Goal: Information Seeking & Learning: Learn about a topic

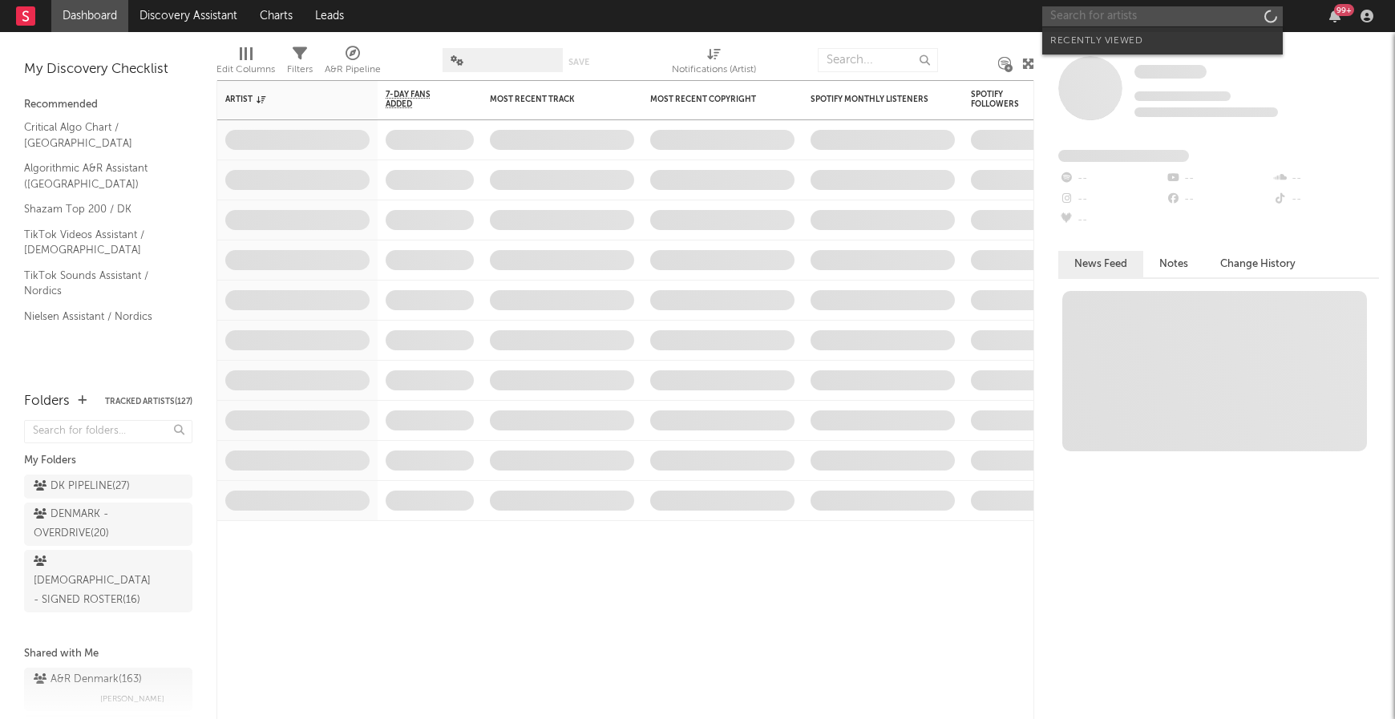
click at [1163, 18] on input "text" at bounding box center [1163, 16] width 241 height 20
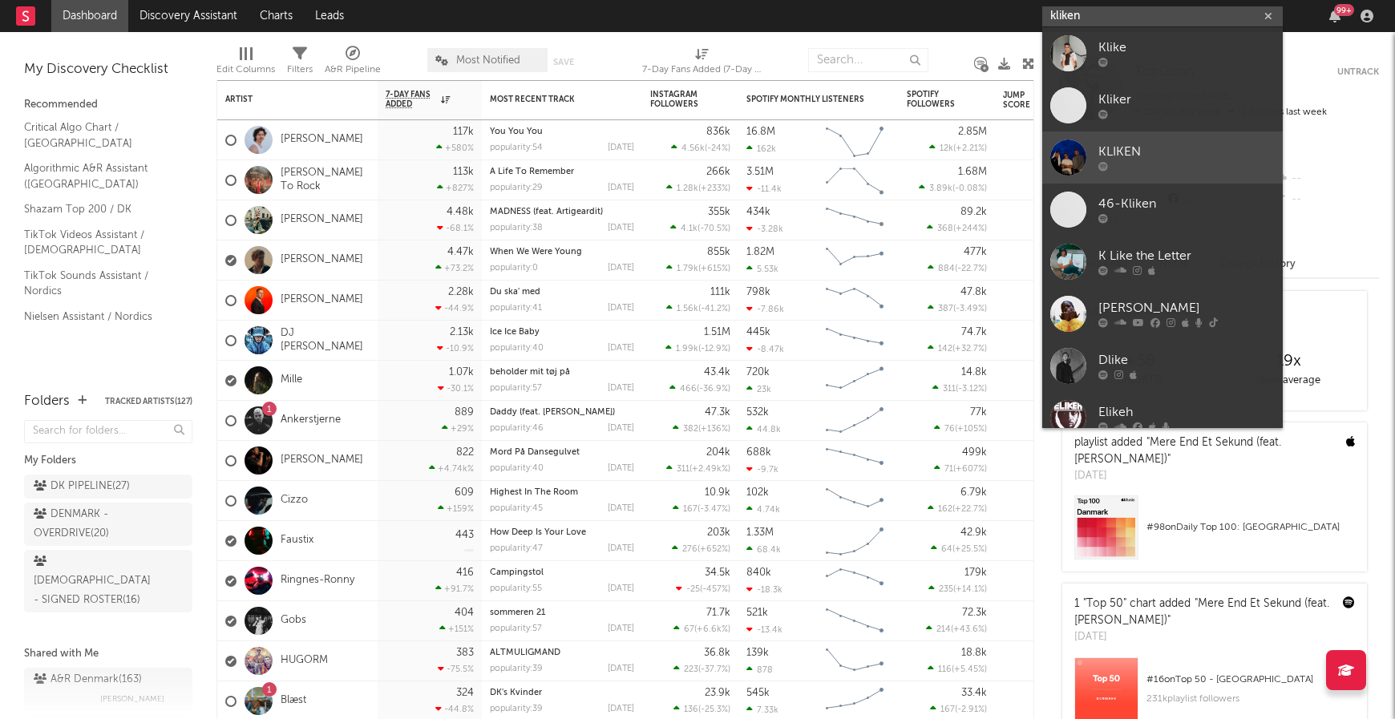
type input "kliken"
click at [1126, 154] on div "KLIKEN" at bounding box center [1187, 152] width 176 height 19
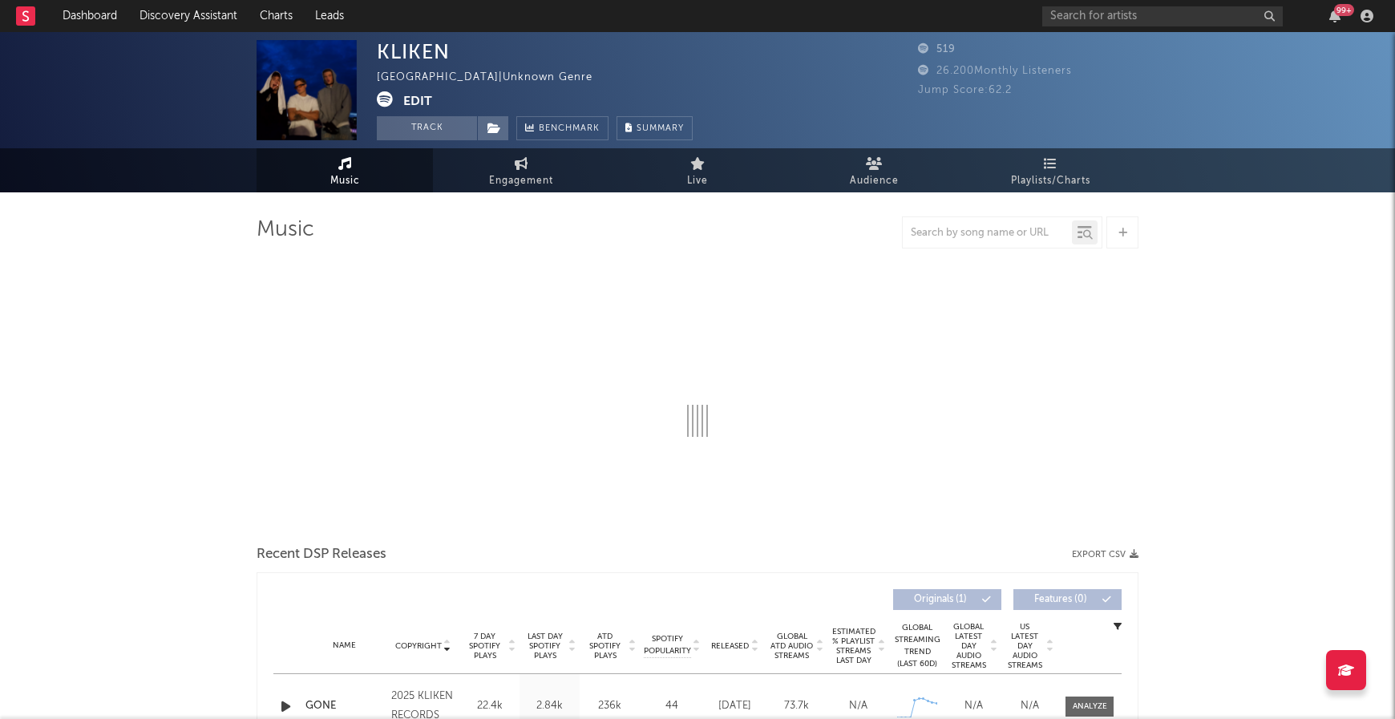
select select "1w"
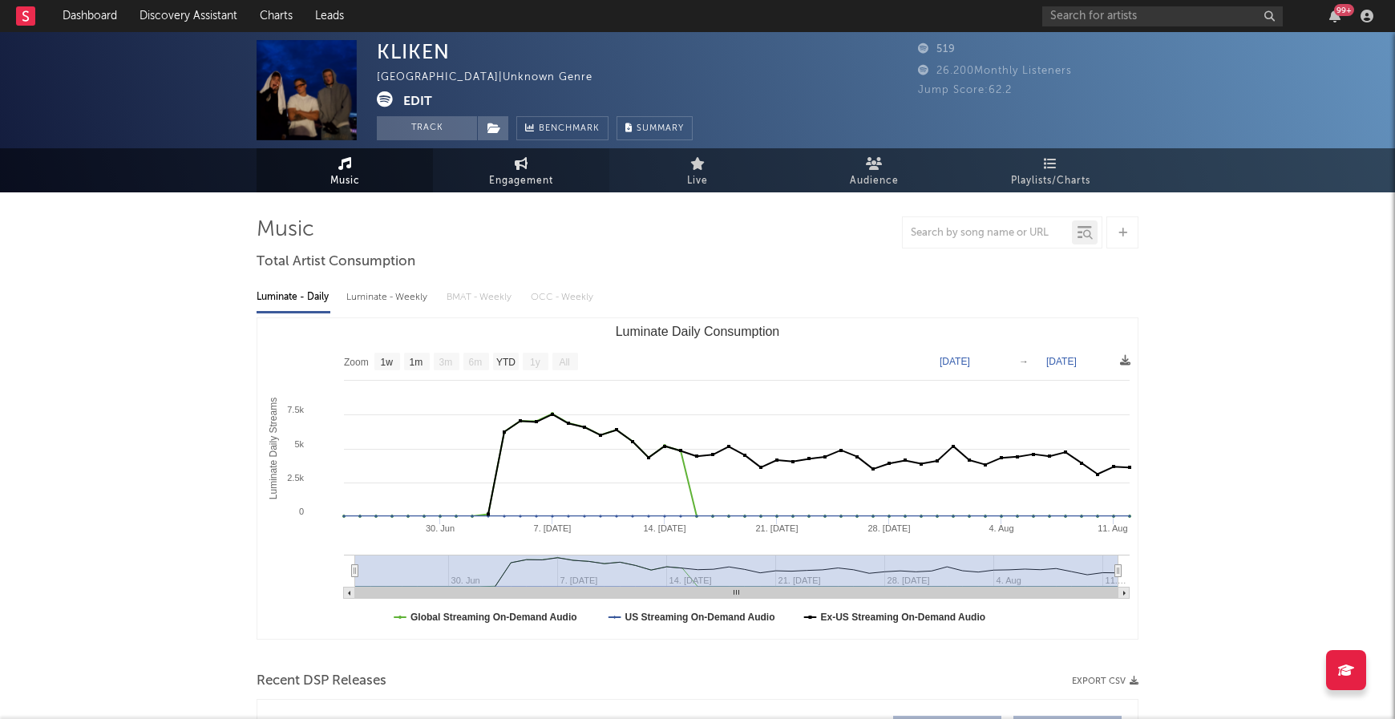
click at [523, 172] on span "Engagement" at bounding box center [521, 181] width 64 height 19
select select "1w"
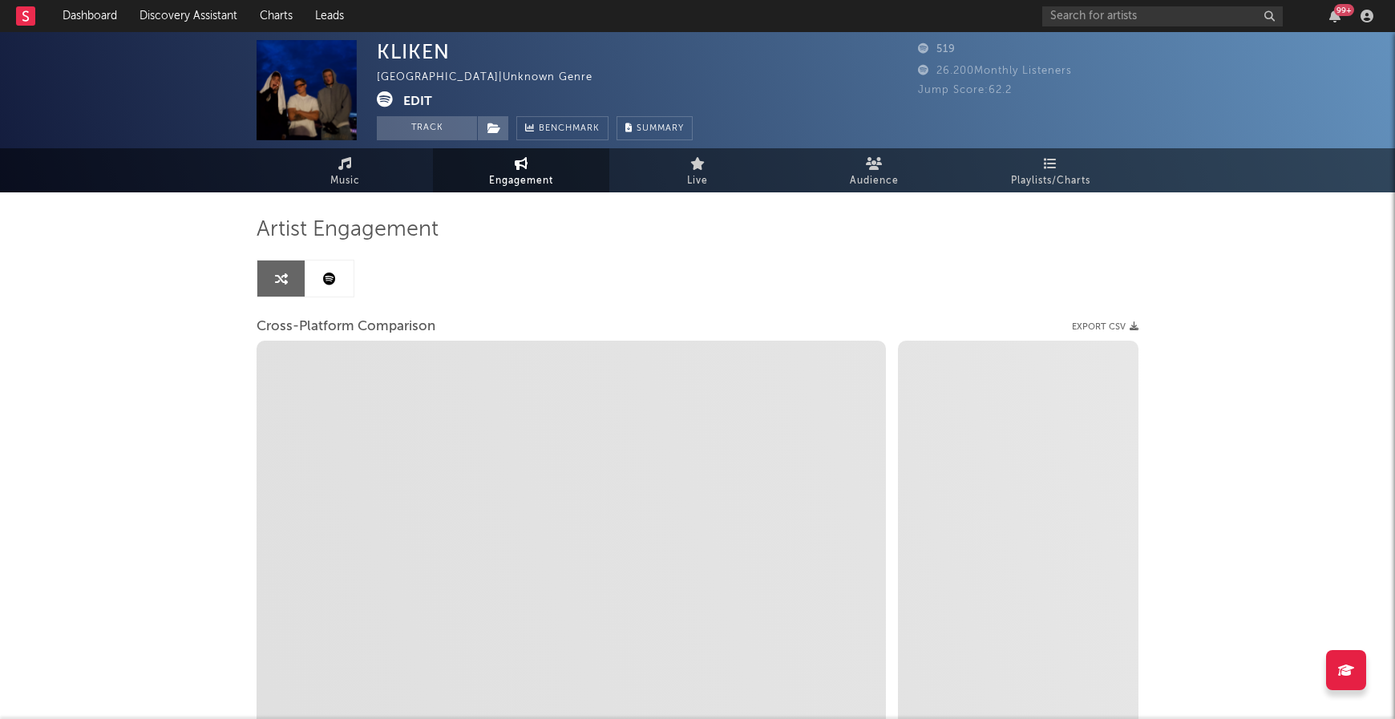
select select "1m"
